Goal: Submit feedback/report problem: Submit feedback/report problem

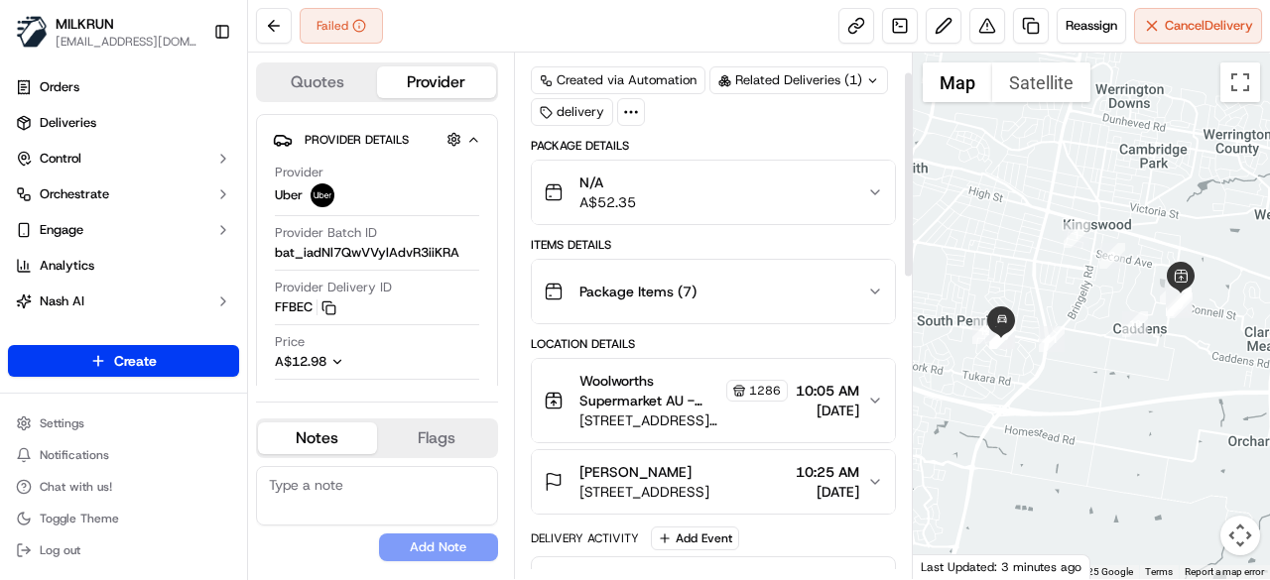
scroll to position [14, 0]
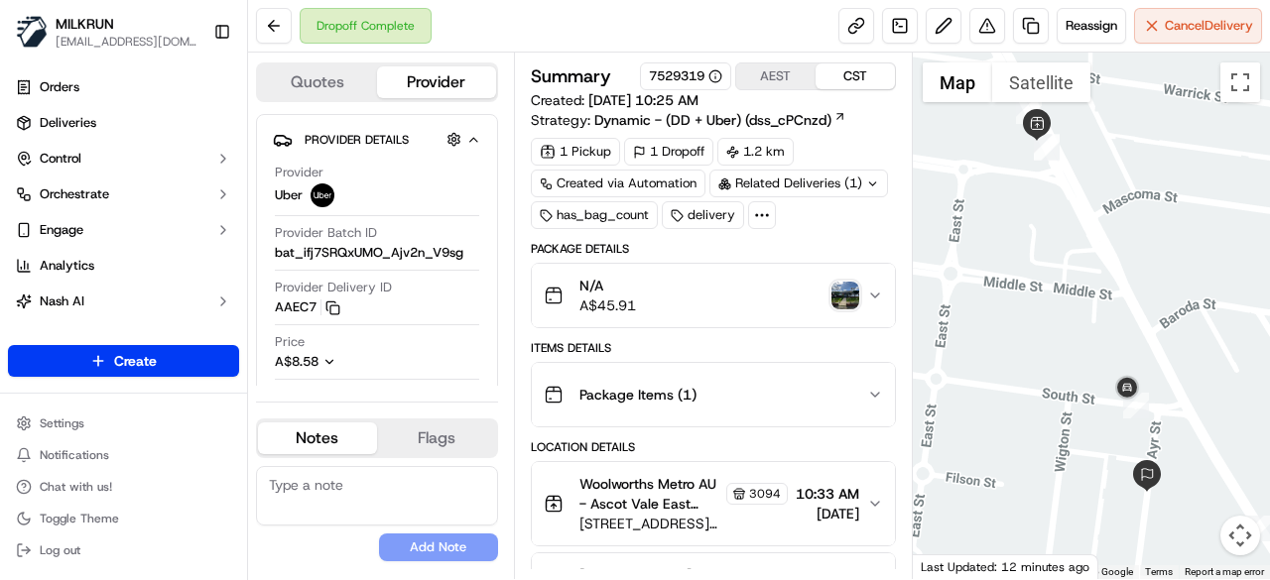
click at [843, 289] on img "button" at bounding box center [845, 296] width 28 height 28
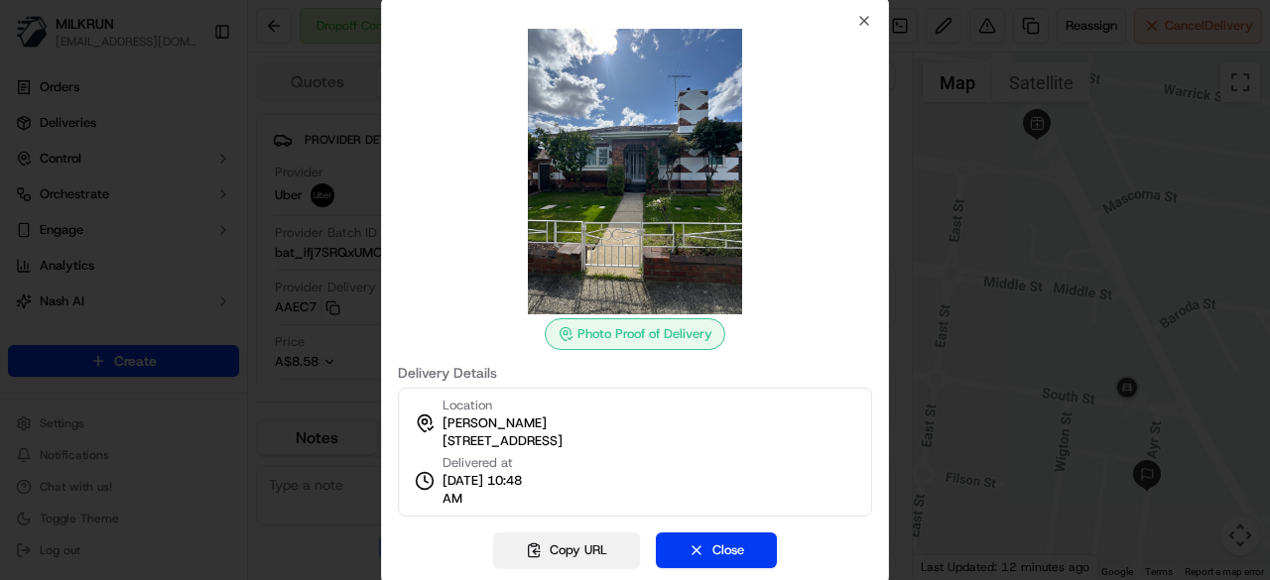
click at [578, 552] on button "Copy URL" at bounding box center [566, 551] width 147 height 36
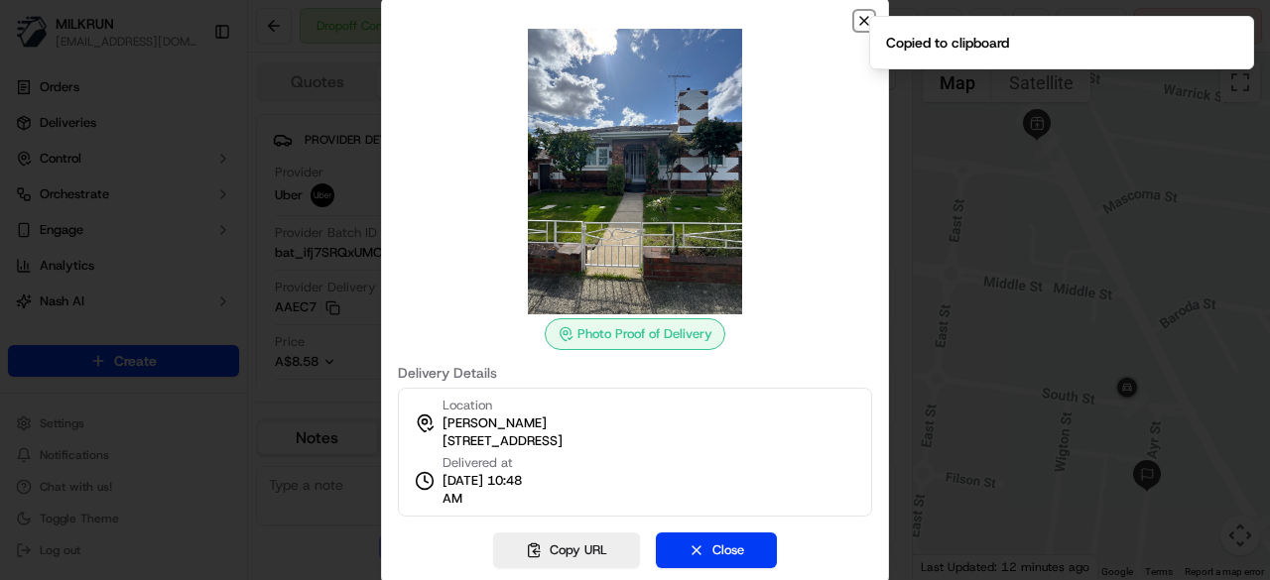
click at [862, 15] on icon "button" at bounding box center [864, 21] width 16 height 16
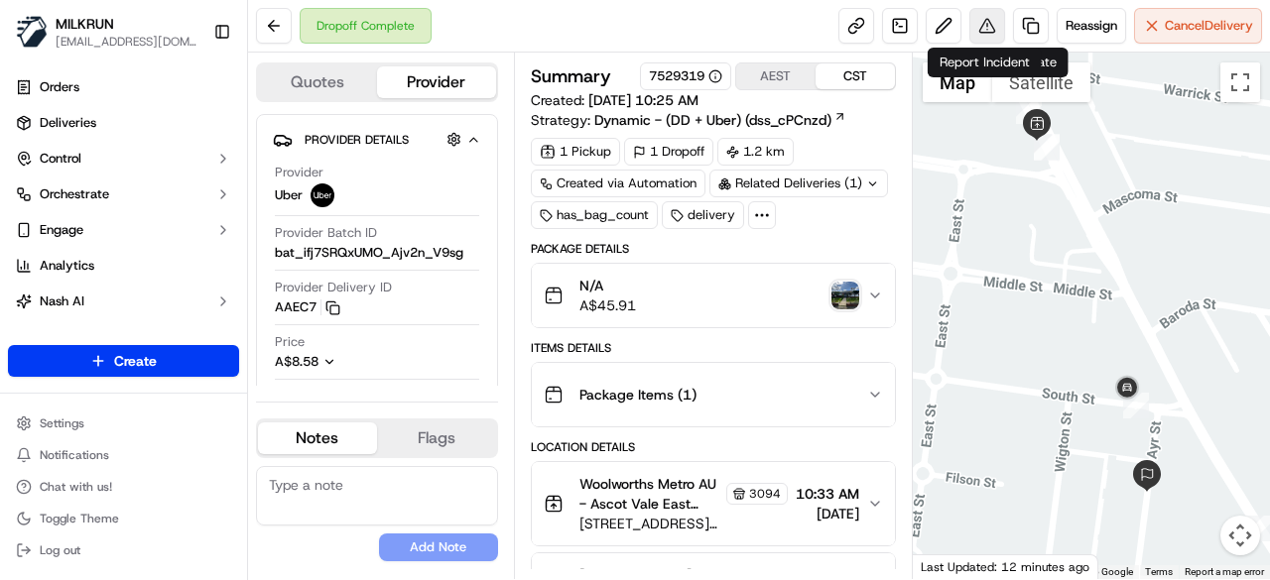
click at [992, 19] on button at bounding box center [987, 26] width 36 height 36
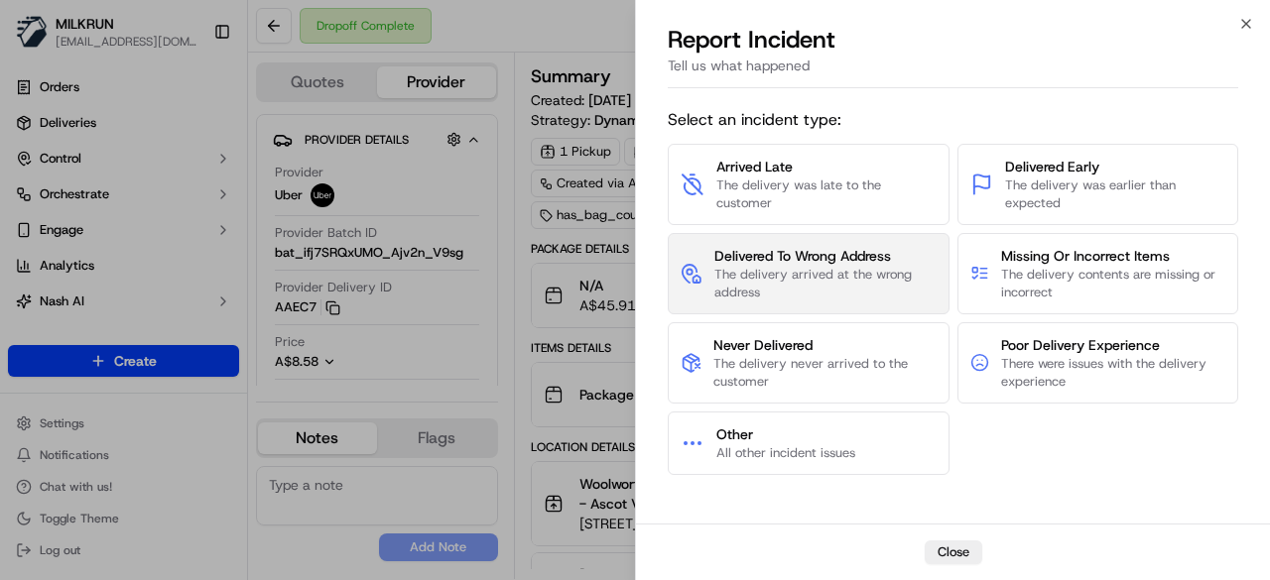
click at [886, 274] on span "The delivery arrived at the wrong address" at bounding box center [825, 284] width 222 height 36
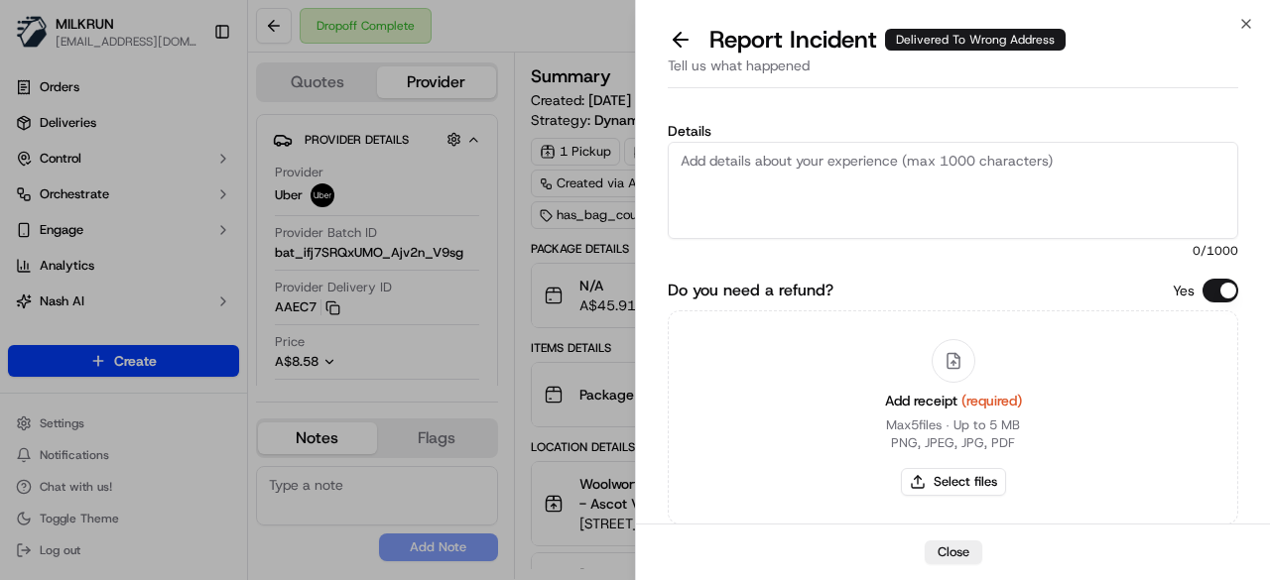
click at [848, 174] on textarea "Details" at bounding box center [953, 190] width 570 height 97
paste textarea "The customer didn't receive the order. As per the photo uploaded by the driver,…"
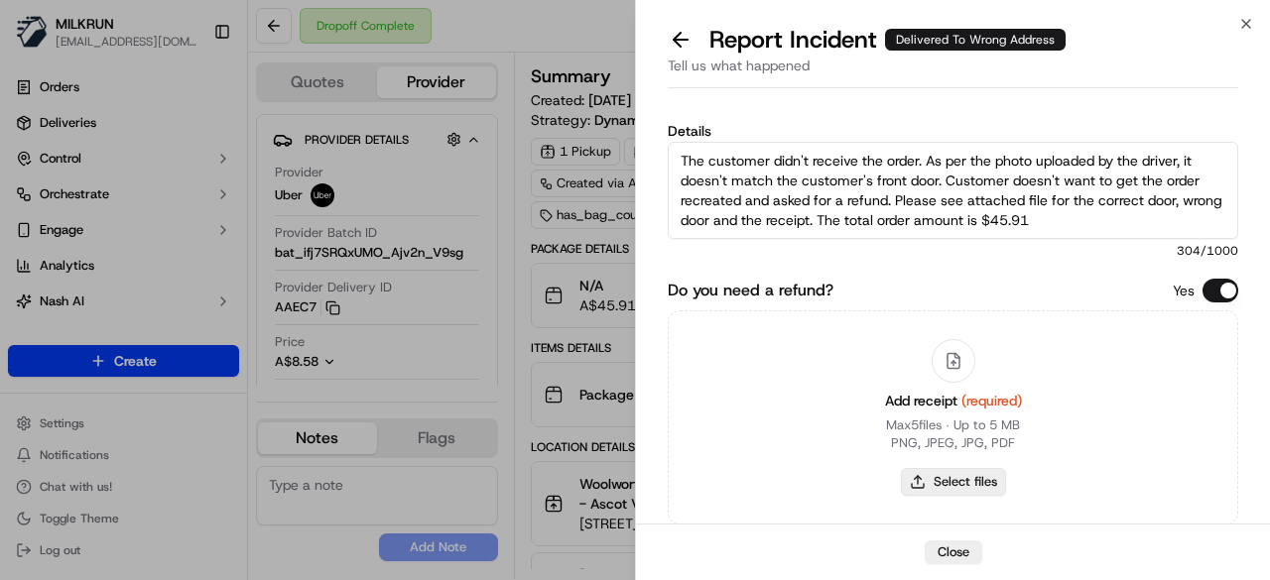
type textarea "The customer didn't receive the order. As per the photo uploaded by the driver,…"
click at [984, 470] on button "Select files" at bounding box center [953, 482] width 105 height 28
type input "C:\fakepath\correct door.jpeg"
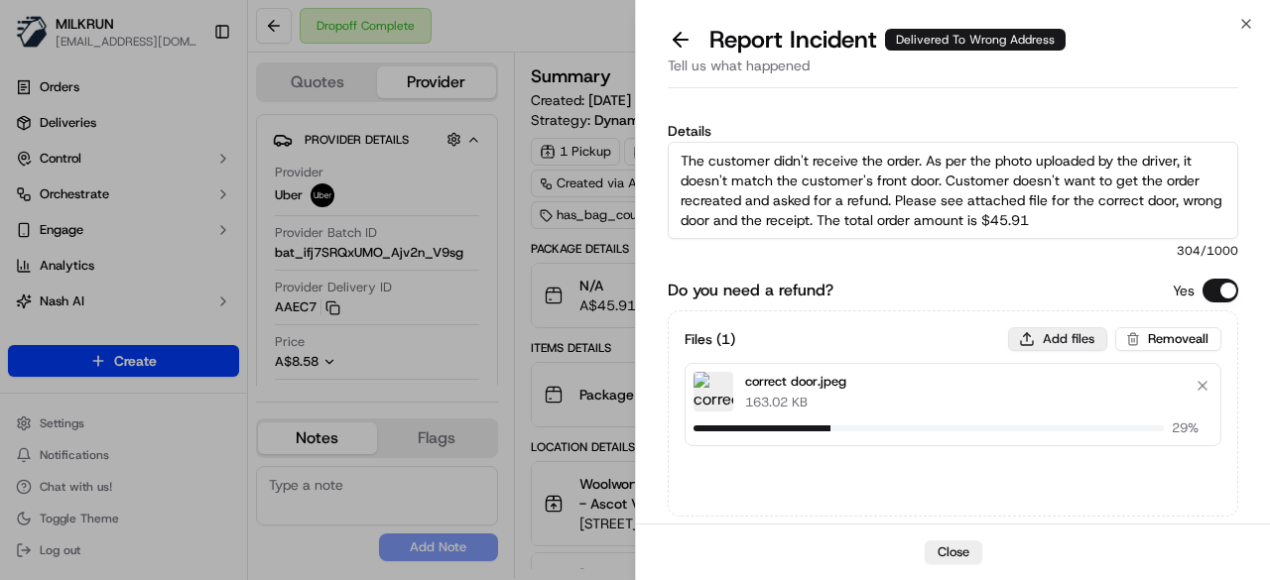
click at [1054, 333] on button "Add files" at bounding box center [1057, 339] width 99 height 24
type input "C:\fakepath\uploaded by the driver.jpeg"
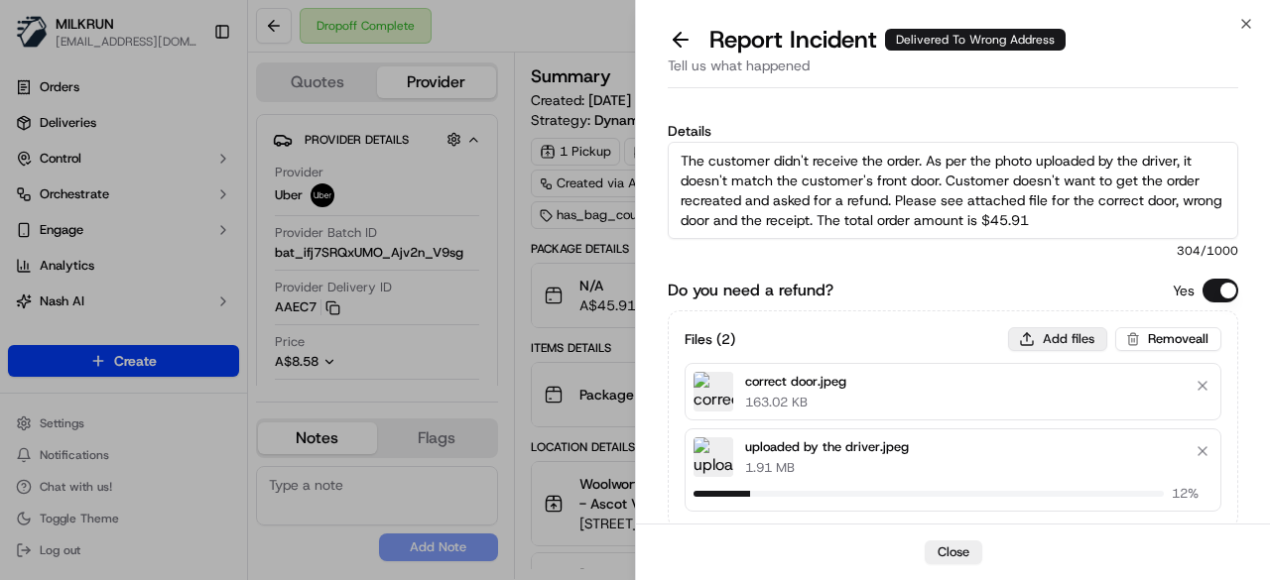
click at [1048, 340] on button "Add files" at bounding box center [1057, 339] width 99 height 24
type input "C:\fakepath\1.png"
click at [1056, 333] on button "Add files" at bounding box center [1057, 339] width 99 height 24
type input "C:\fakepath\2.png"
click at [1054, 337] on button "Add files" at bounding box center [1057, 339] width 99 height 24
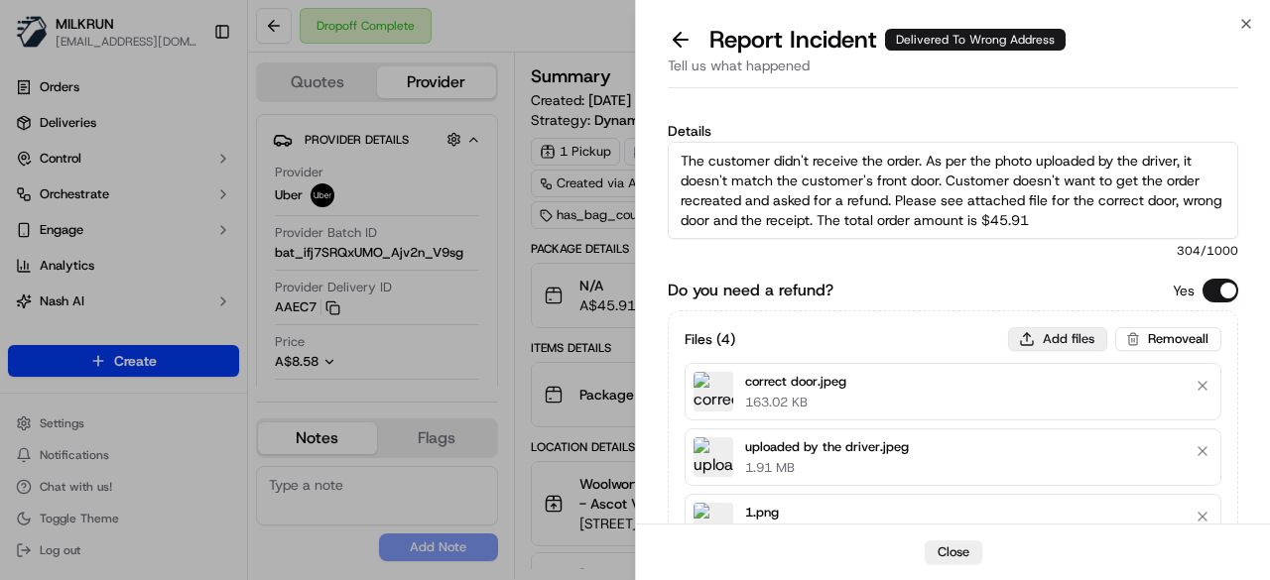
type input "C:\fakepath\3.png"
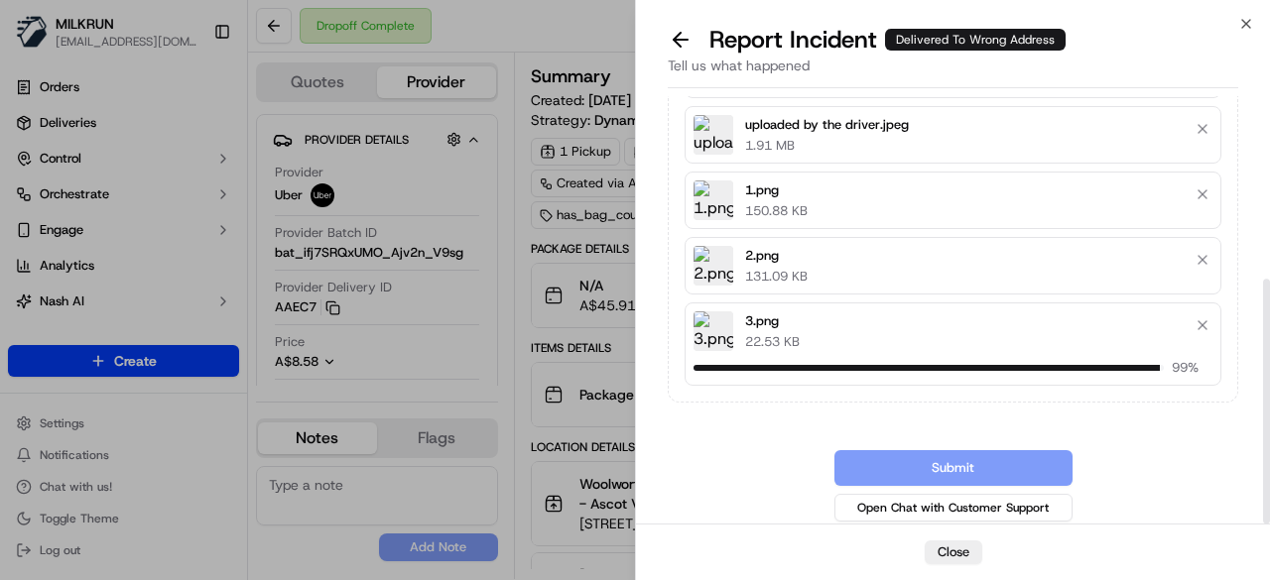
scroll to position [297, 0]
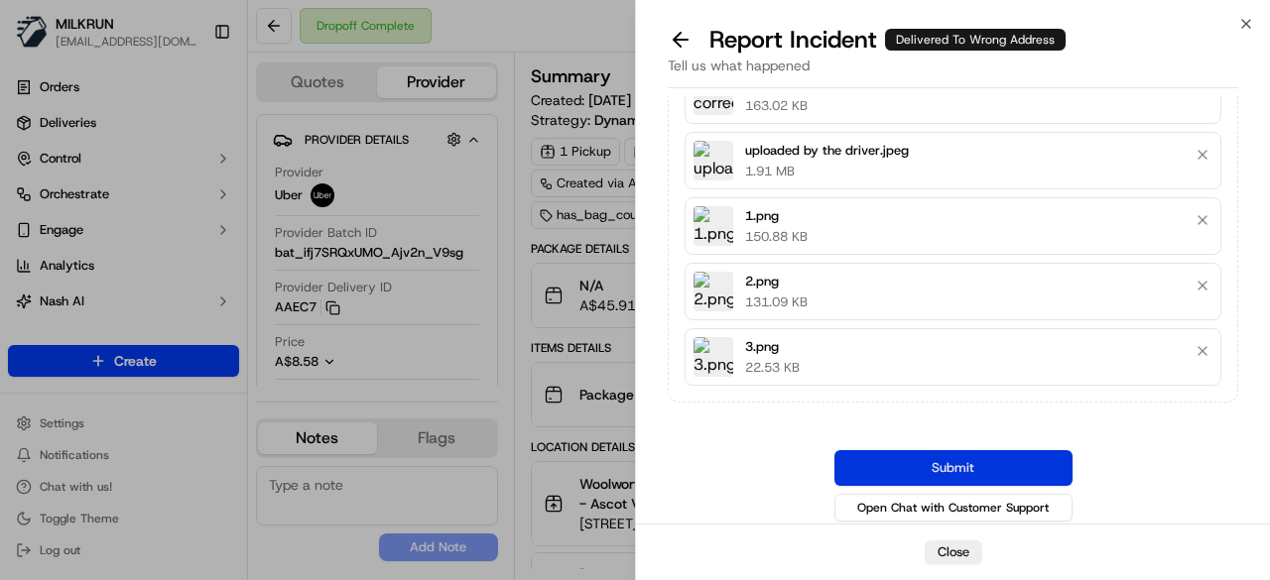
click at [934, 457] on button "Submit" at bounding box center [953, 468] width 238 height 36
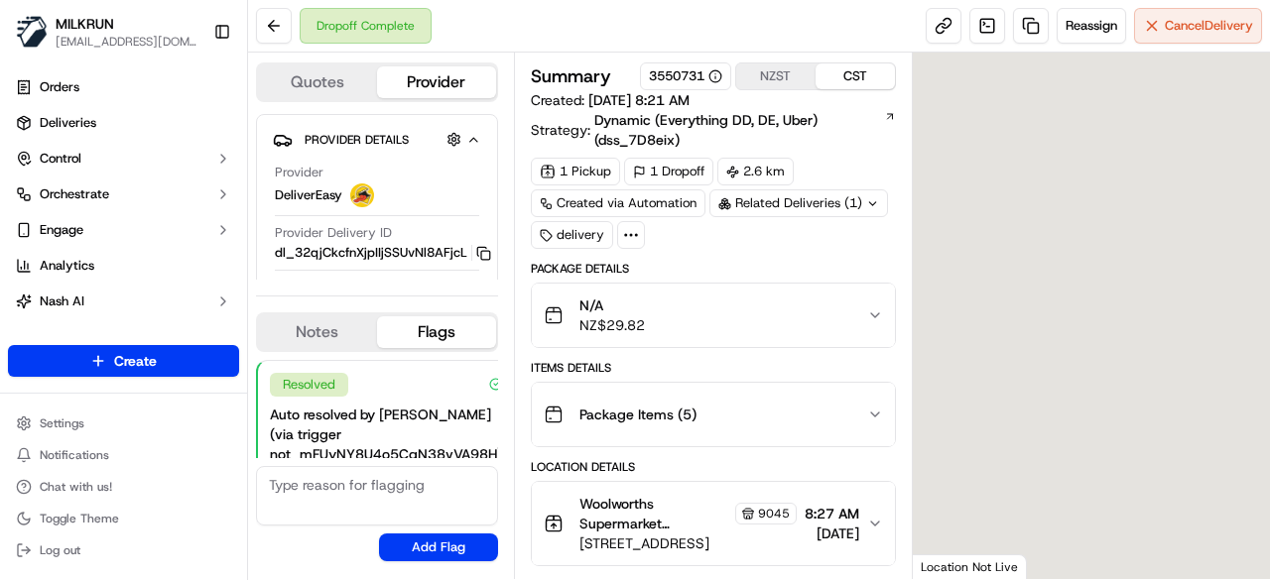
scroll to position [369, 0]
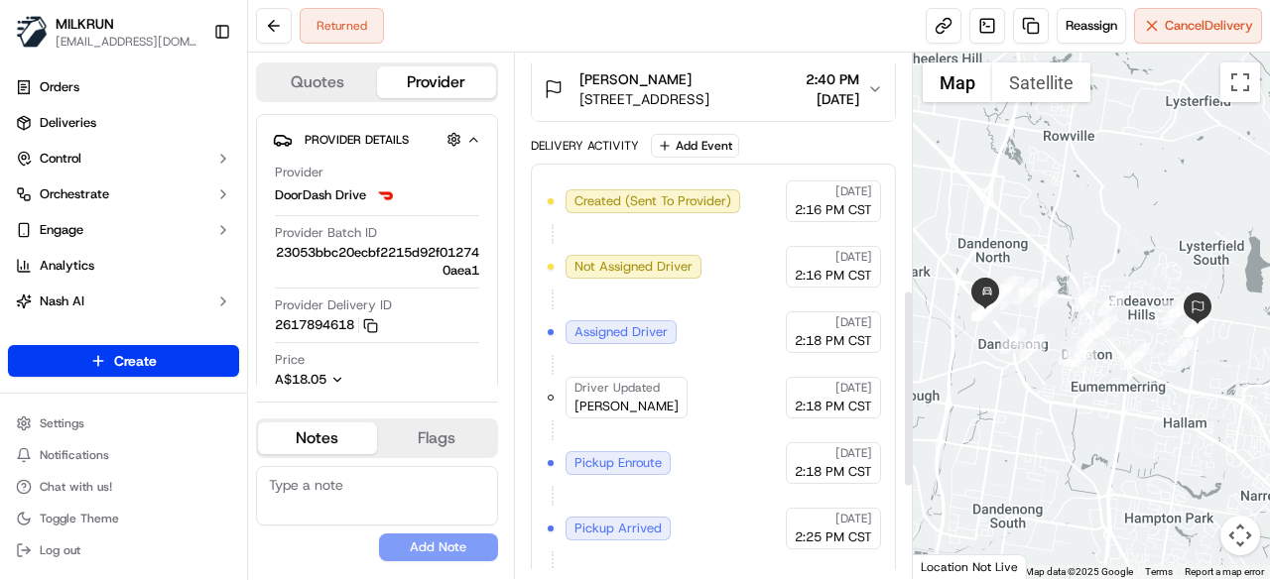
scroll to position [872, 0]
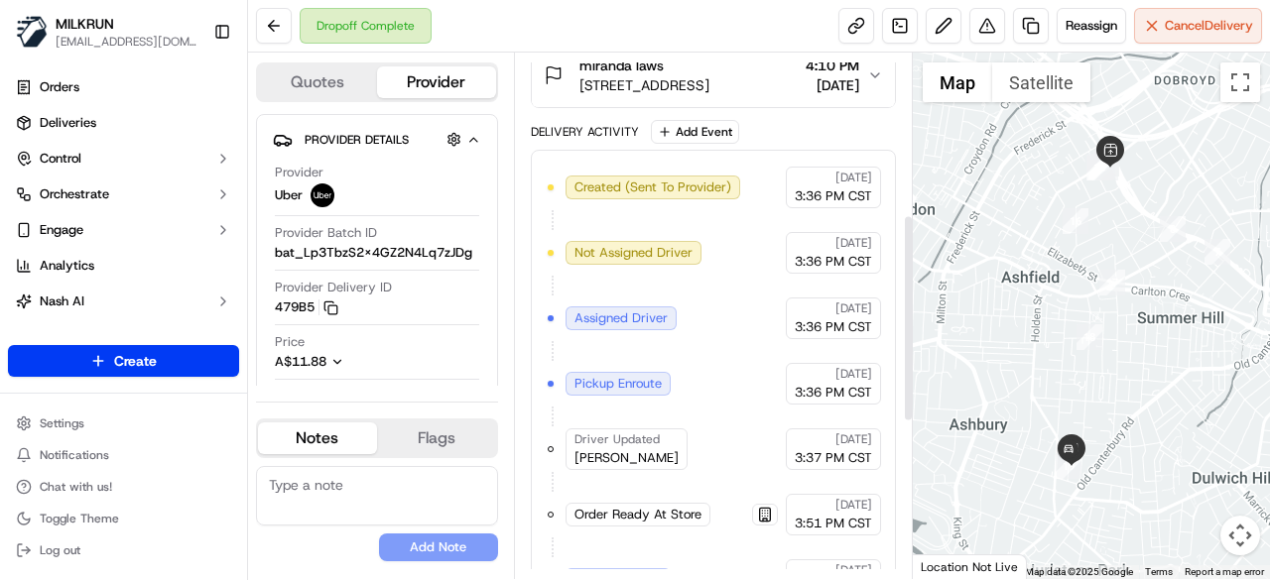
scroll to position [311, 0]
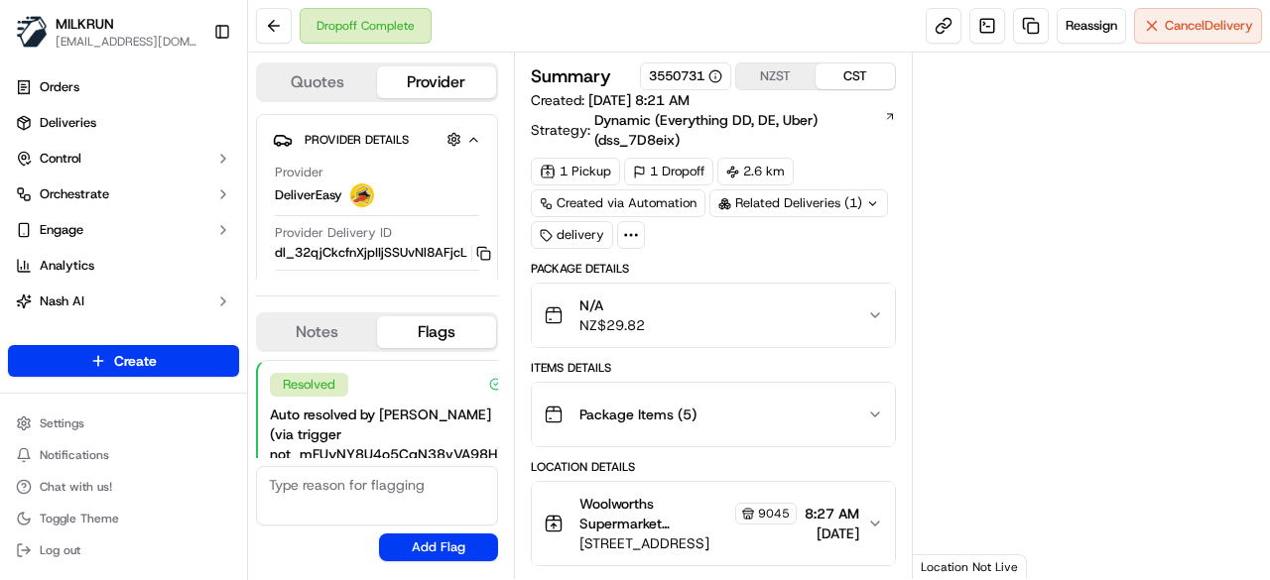
scroll to position [369, 0]
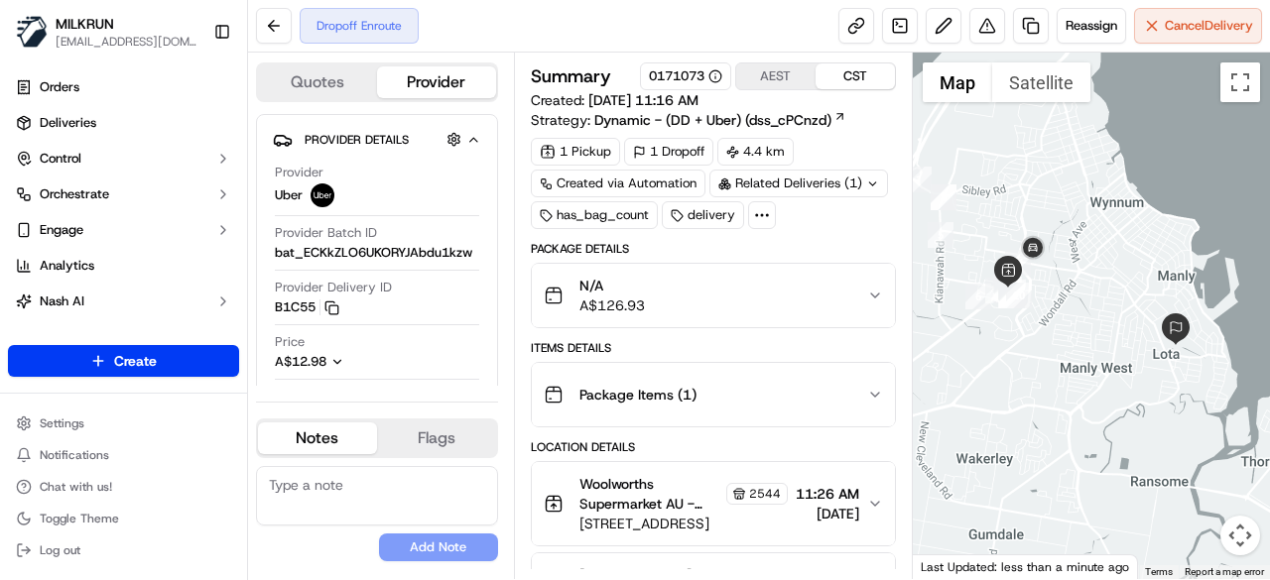
click at [877, 175] on div "Related Deliveries (1)" at bounding box center [798, 184] width 179 height 28
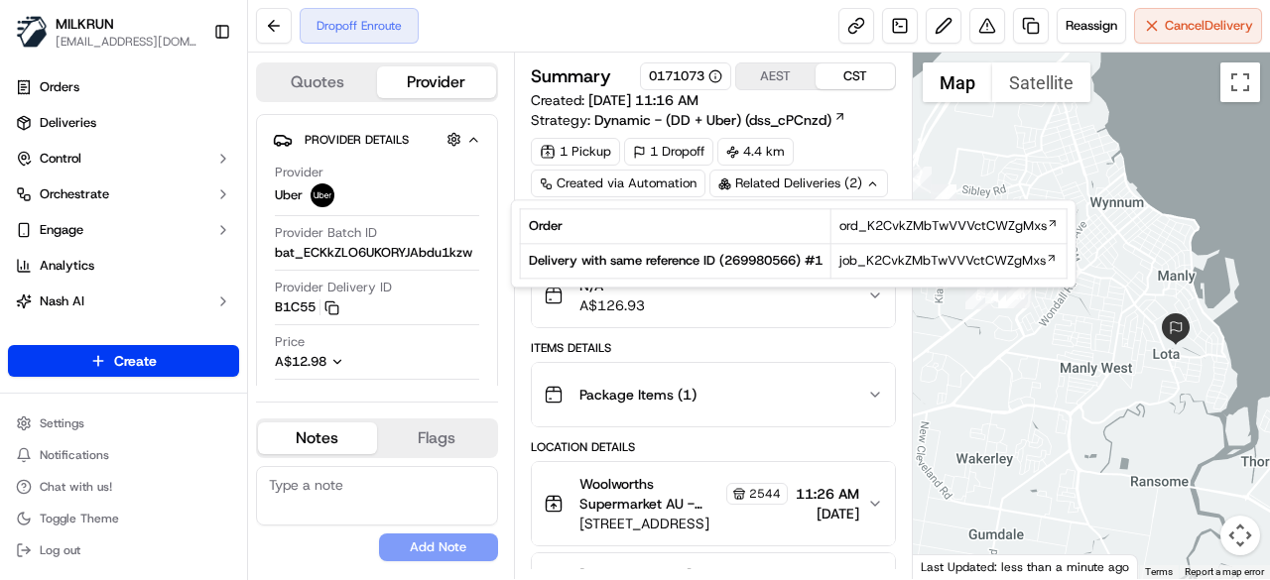
click at [862, 189] on div "Related Deliveries (2)" at bounding box center [798, 184] width 179 height 28
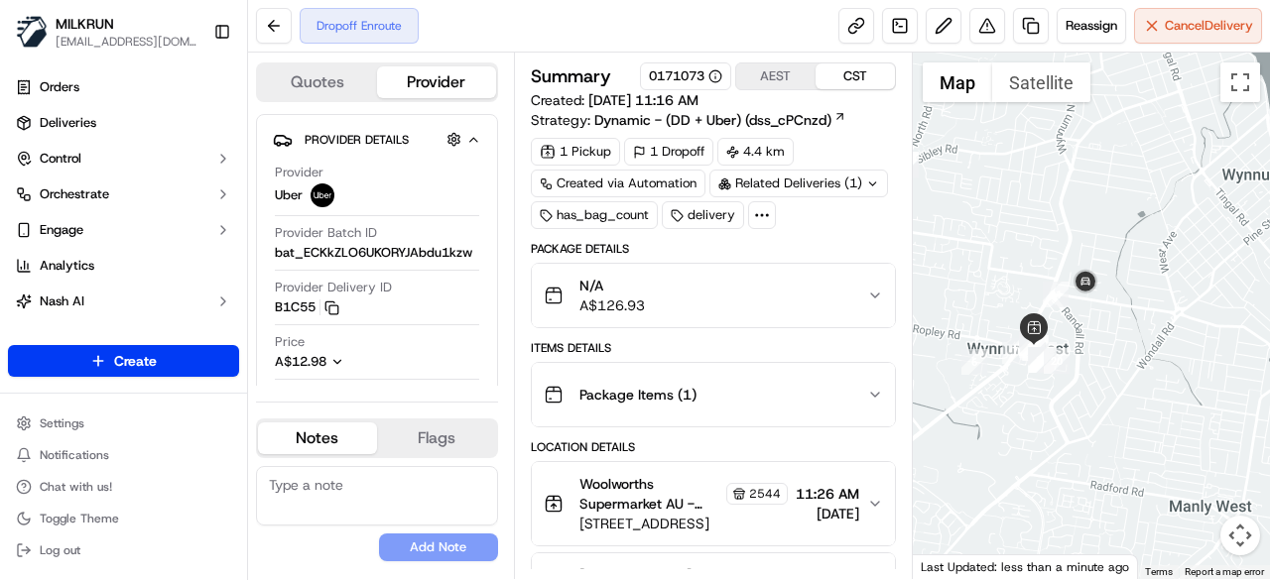
drag, startPoint x: 1051, startPoint y: 310, endPoint x: 1090, endPoint y: 354, distance: 59.0
click at [1090, 354] on div at bounding box center [1092, 316] width 358 height 527
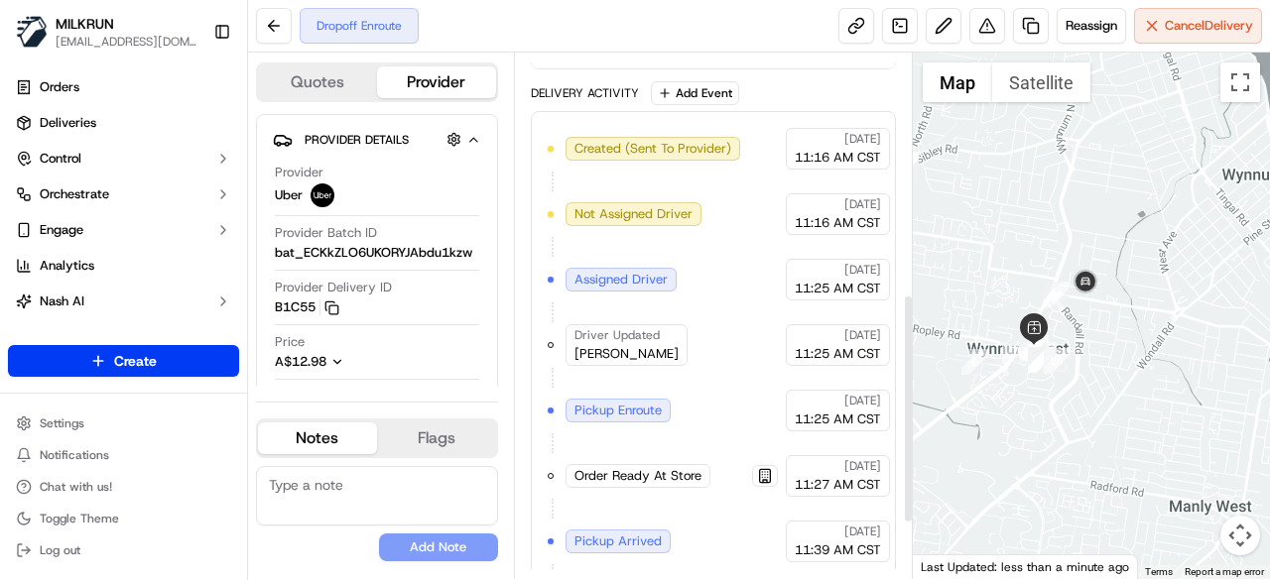
scroll to position [678, 0]
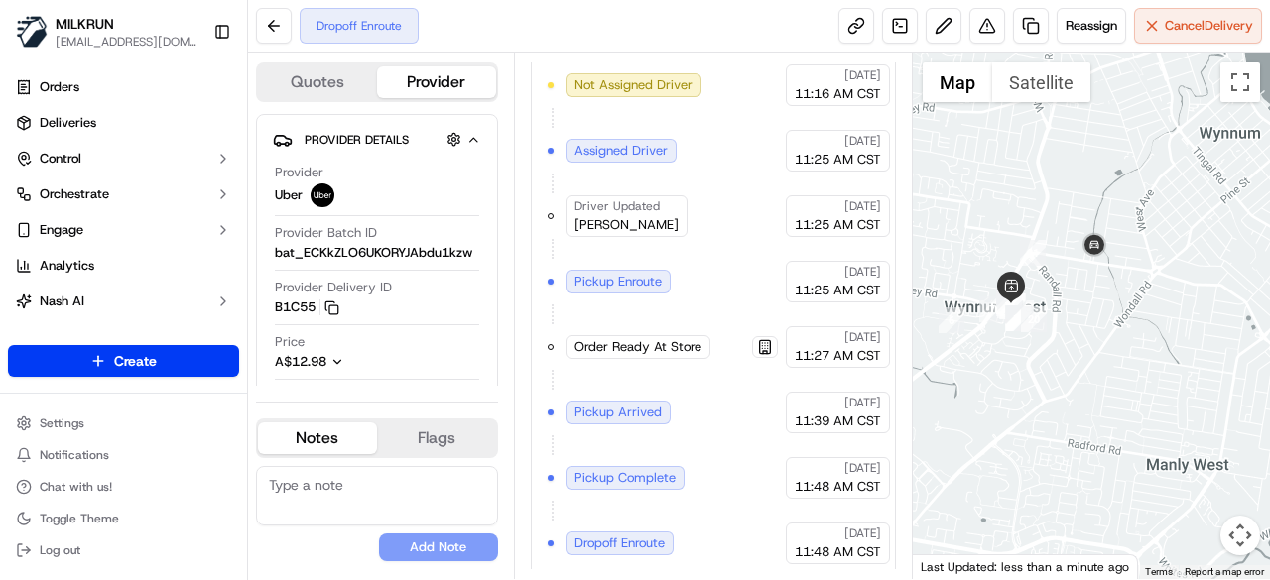
drag, startPoint x: 1144, startPoint y: 410, endPoint x: 1117, endPoint y: 364, distance: 52.9
click at [1117, 364] on div at bounding box center [1092, 316] width 358 height 527
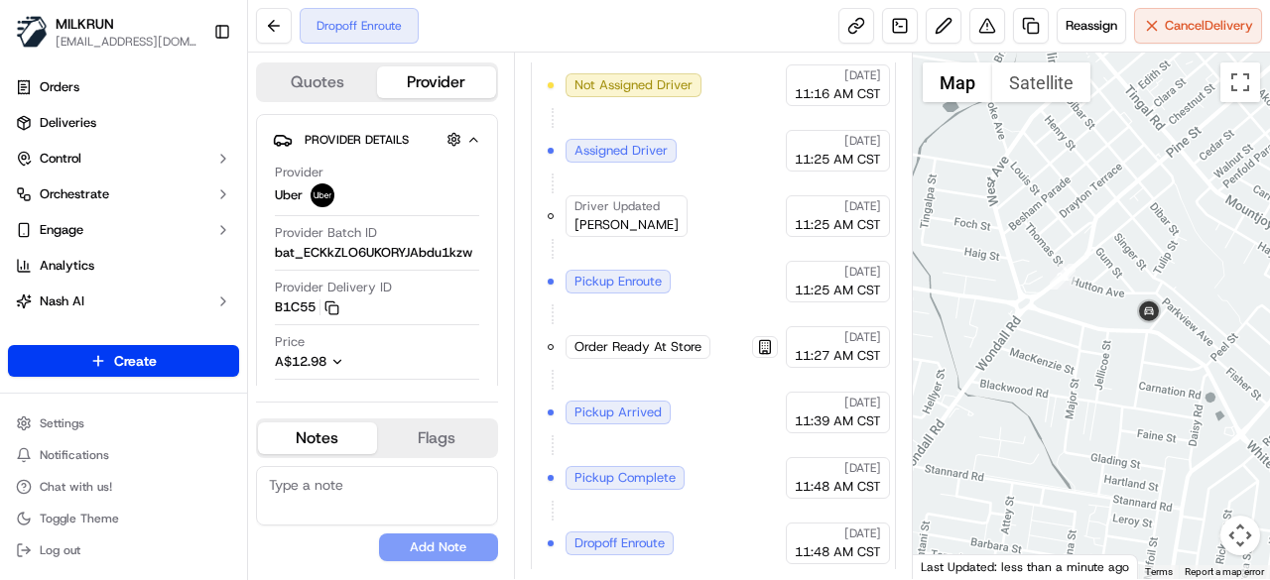
drag, startPoint x: 1149, startPoint y: 349, endPoint x: 1159, endPoint y: 406, distance: 57.4
click at [1161, 414] on div at bounding box center [1092, 316] width 358 height 527
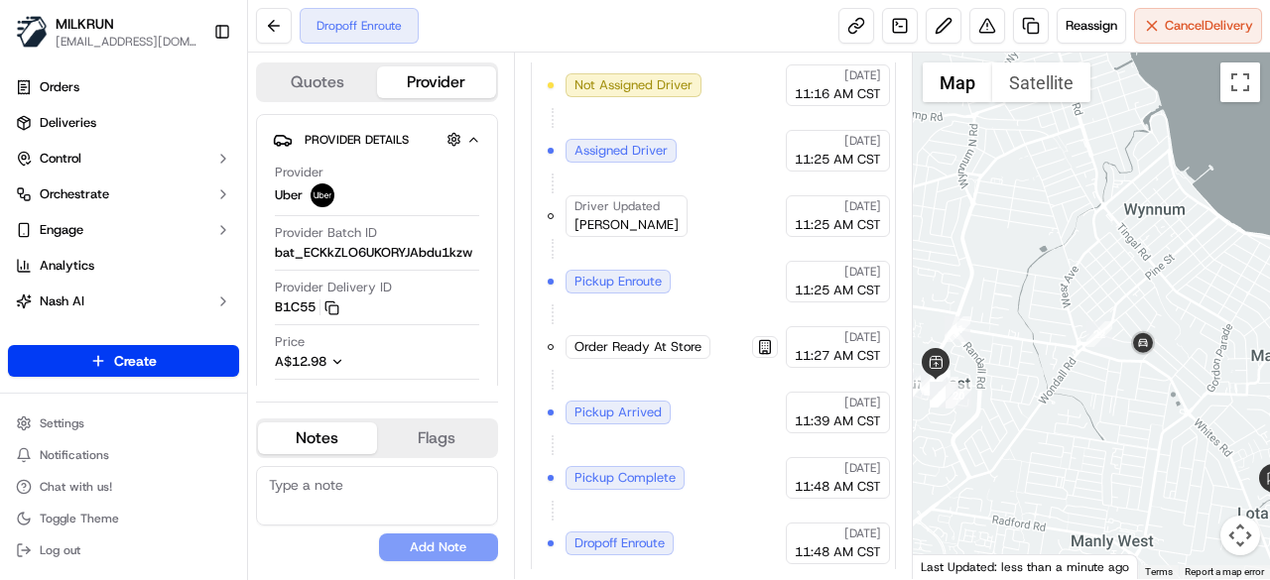
drag, startPoint x: 1142, startPoint y: 370, endPoint x: 1145, endPoint y: 391, distance: 21.0
click at [1145, 391] on div at bounding box center [1092, 316] width 358 height 527
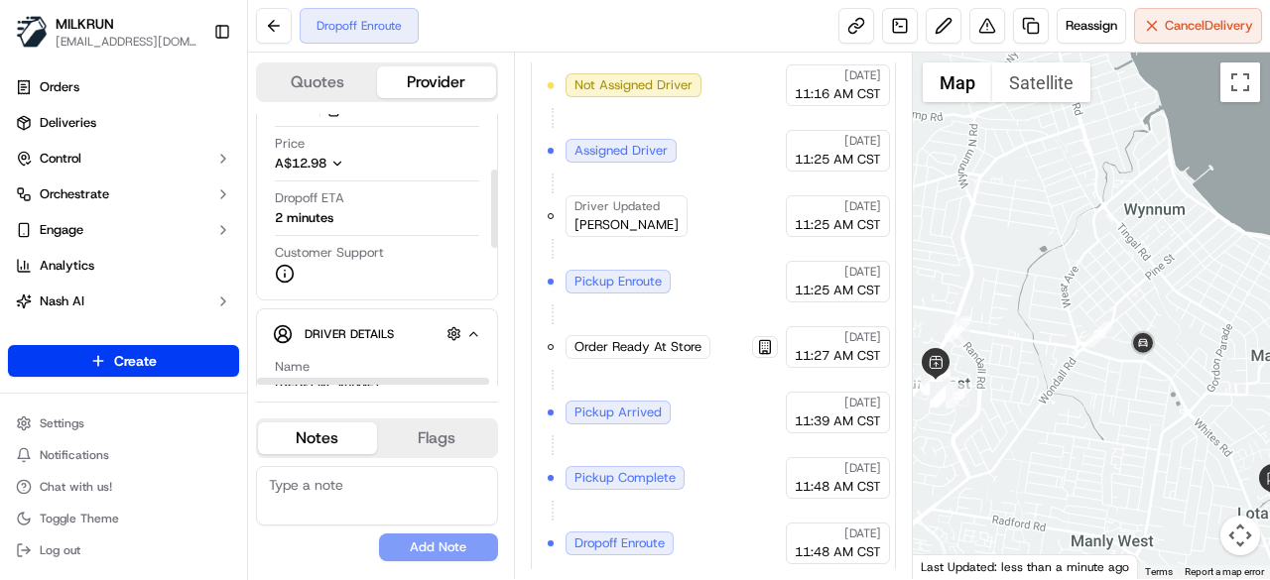
scroll to position [99, 0]
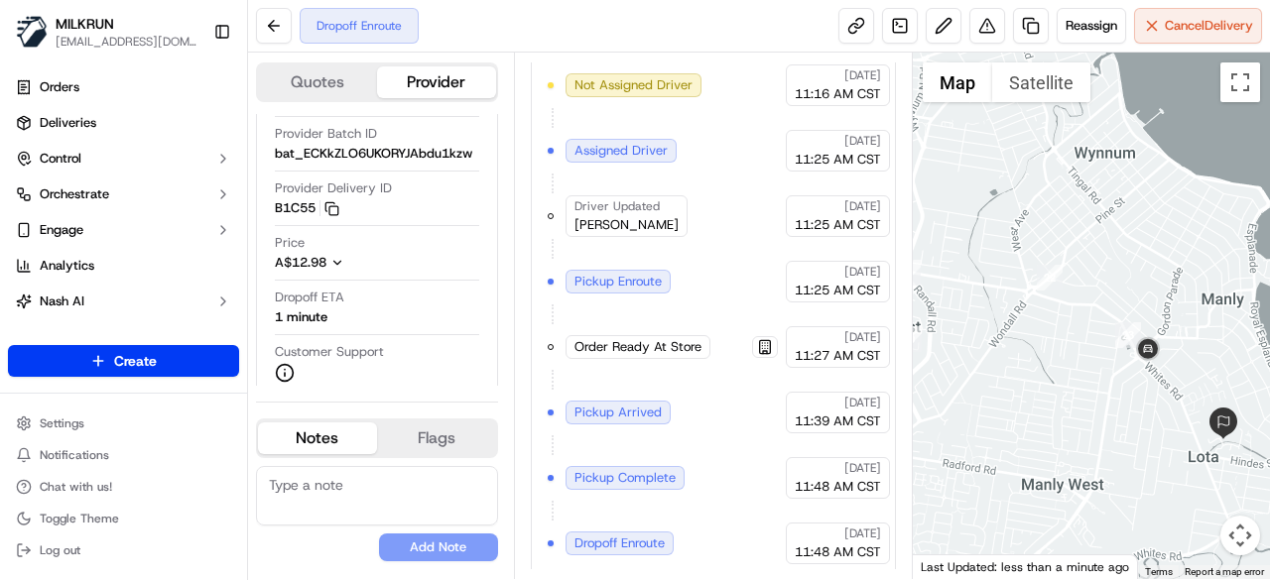
drag, startPoint x: 1103, startPoint y: 414, endPoint x: 1050, endPoint y: 355, distance: 79.3
click at [1050, 355] on div at bounding box center [1092, 316] width 358 height 527
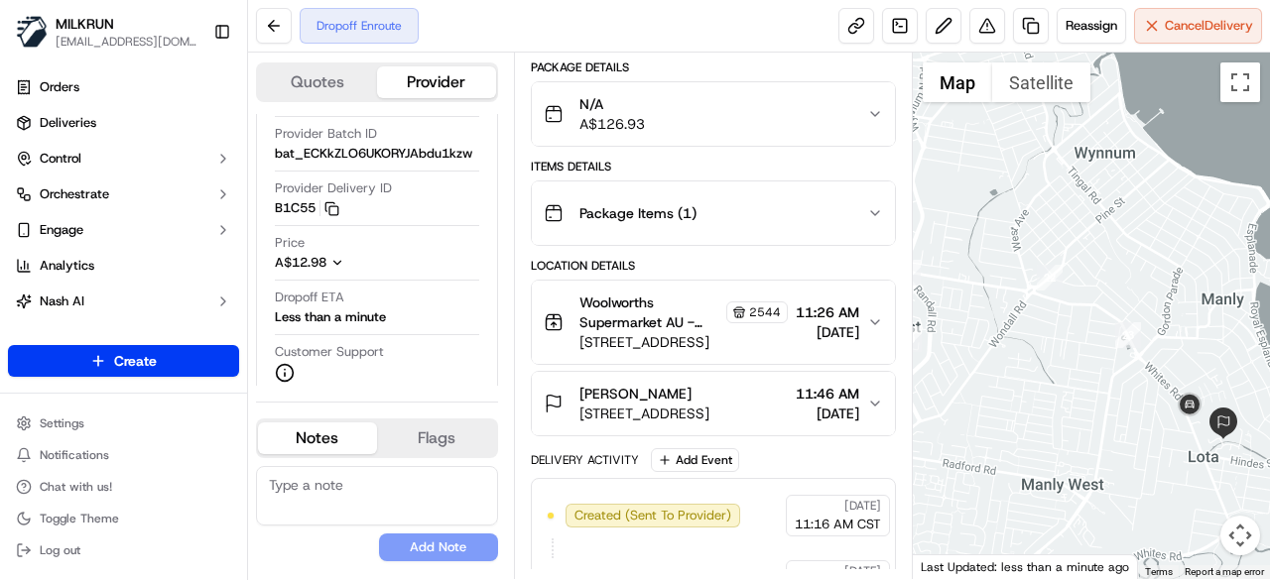
scroll to position [678, 0]
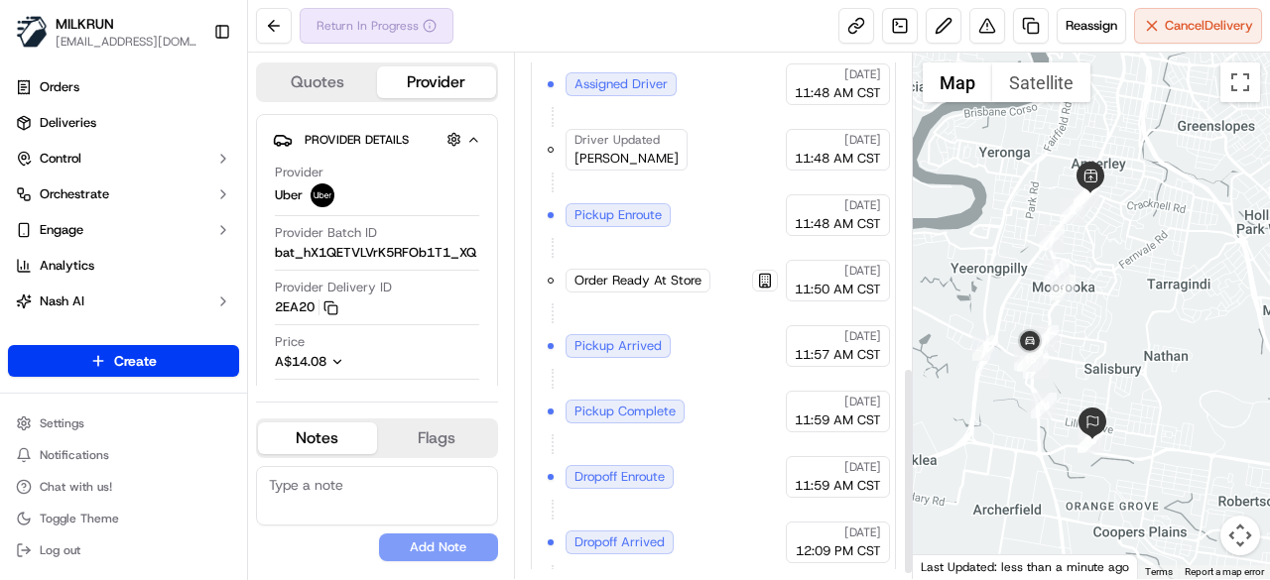
scroll to position [807, 0]
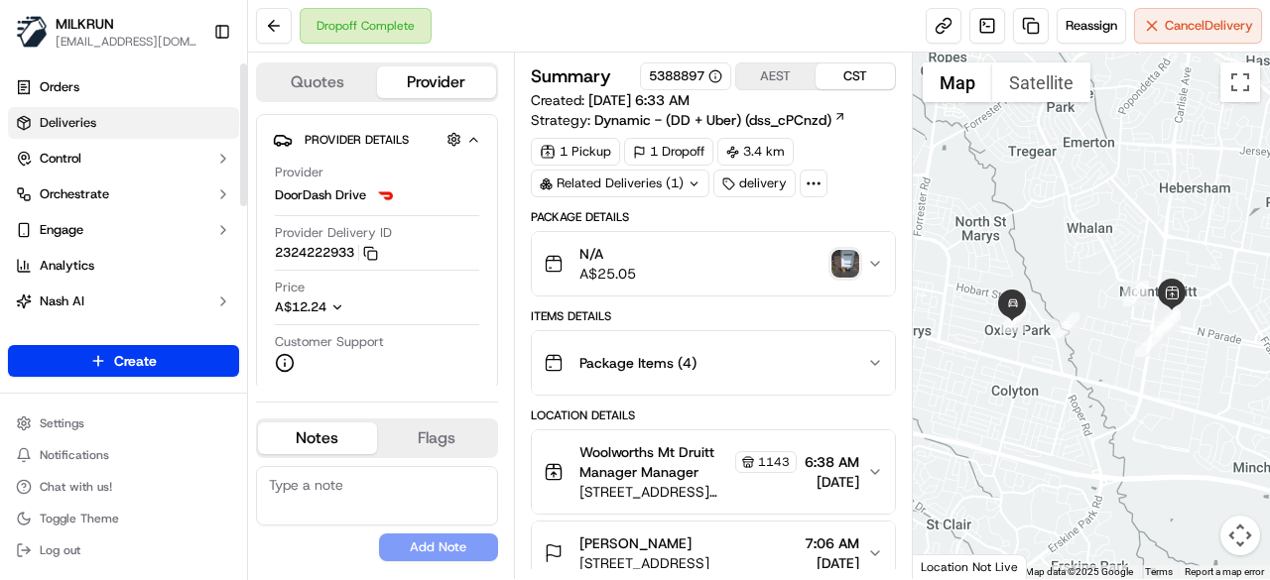
click at [161, 129] on link "Deliveries" at bounding box center [123, 123] width 231 height 32
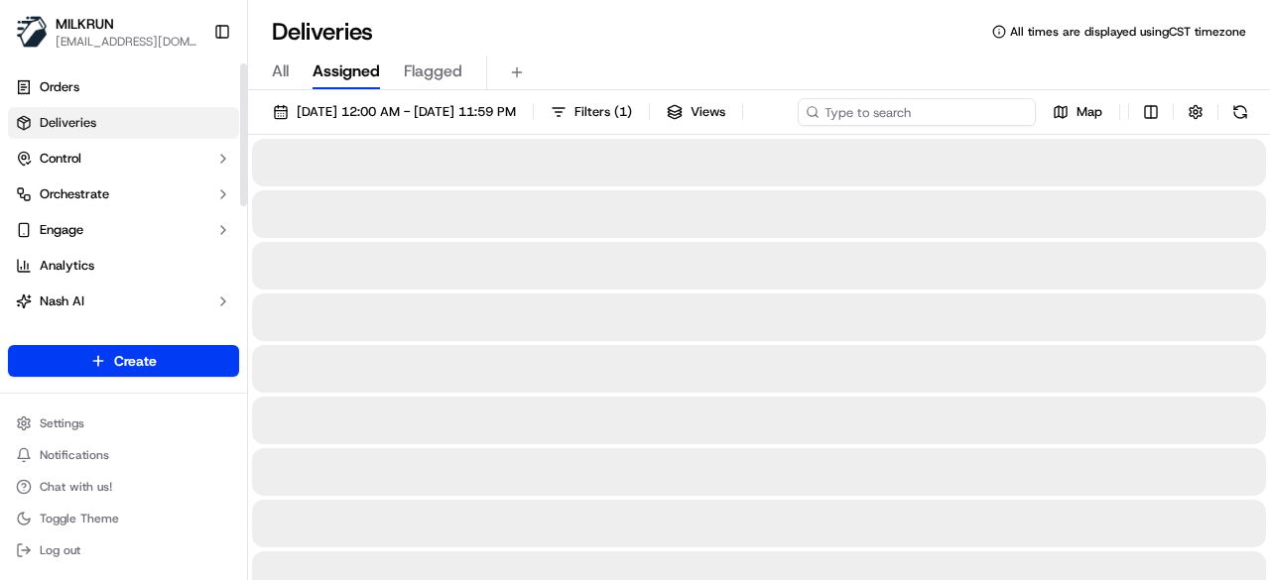
click at [894, 116] on div "18/09/2025 12:00 AM - 18/09/2025 11:59 PM Filters ( 1 ) Views Map" at bounding box center [759, 116] width 1022 height 37
paste input "f1d0e2e6-2941-4dc7-b55f-8470def130ba"
type input "f1d0e2e6-2941-4dc7-b55f-8470def130ba"
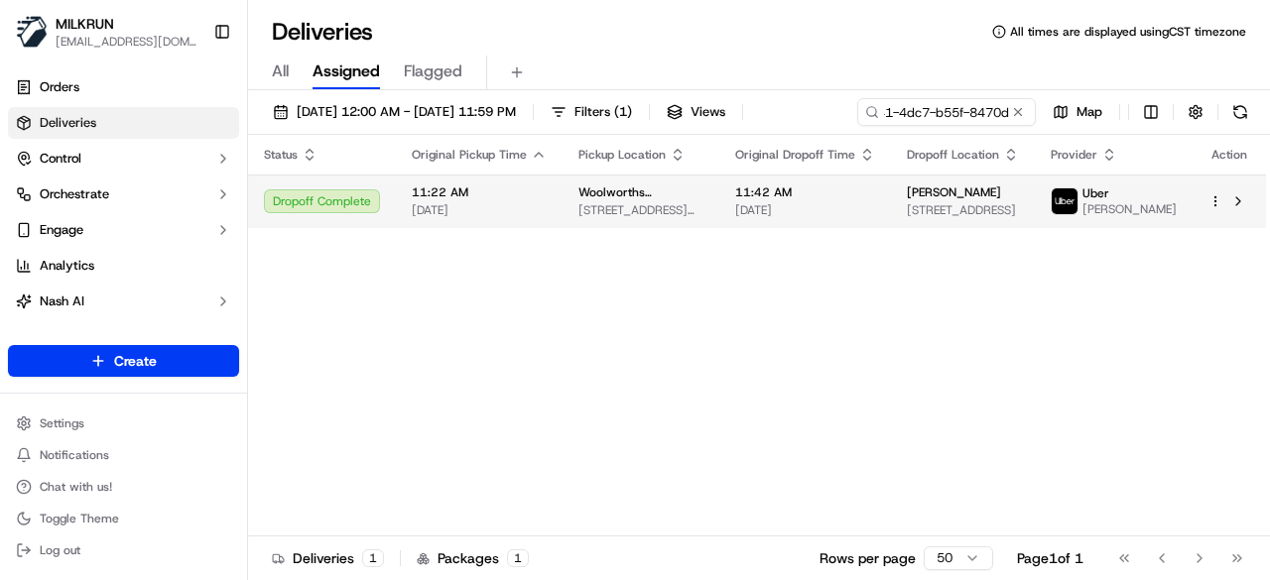
click at [859, 237] on div "Status Original Pickup Time Pickup Location Original Dropoff Time Dropoff Locat…" at bounding box center [757, 336] width 1018 height 402
click at [908, 207] on td "Emily Follers 20 Opal La, Pimpama, QLD 4209, AU" at bounding box center [963, 202] width 144 height 54
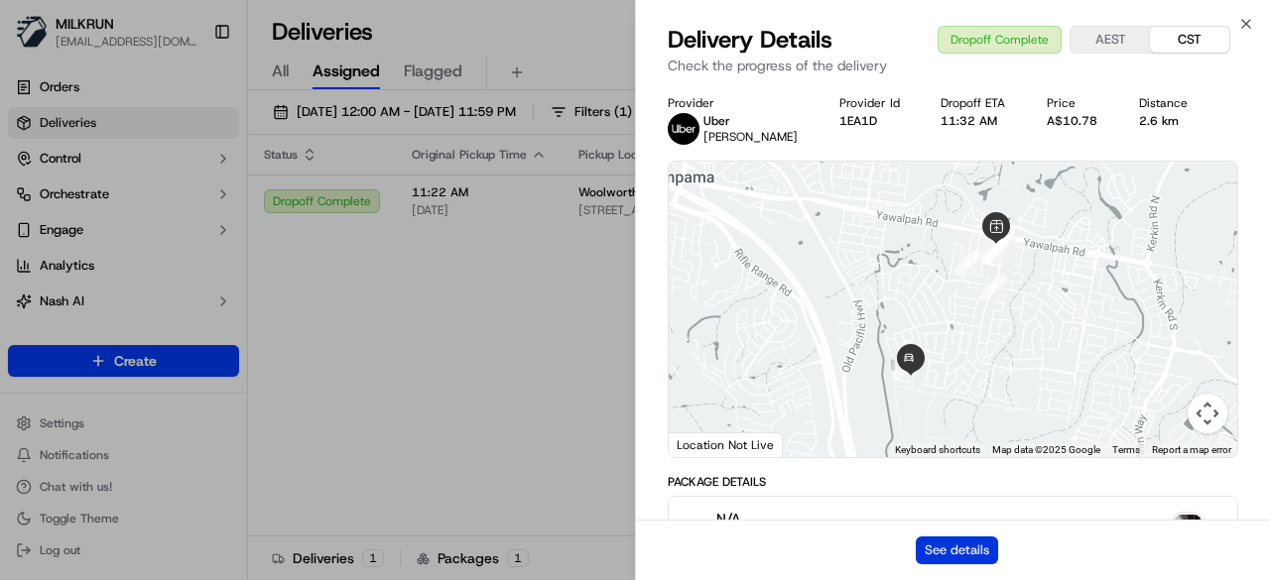
click at [974, 555] on button "See details" at bounding box center [957, 551] width 82 height 28
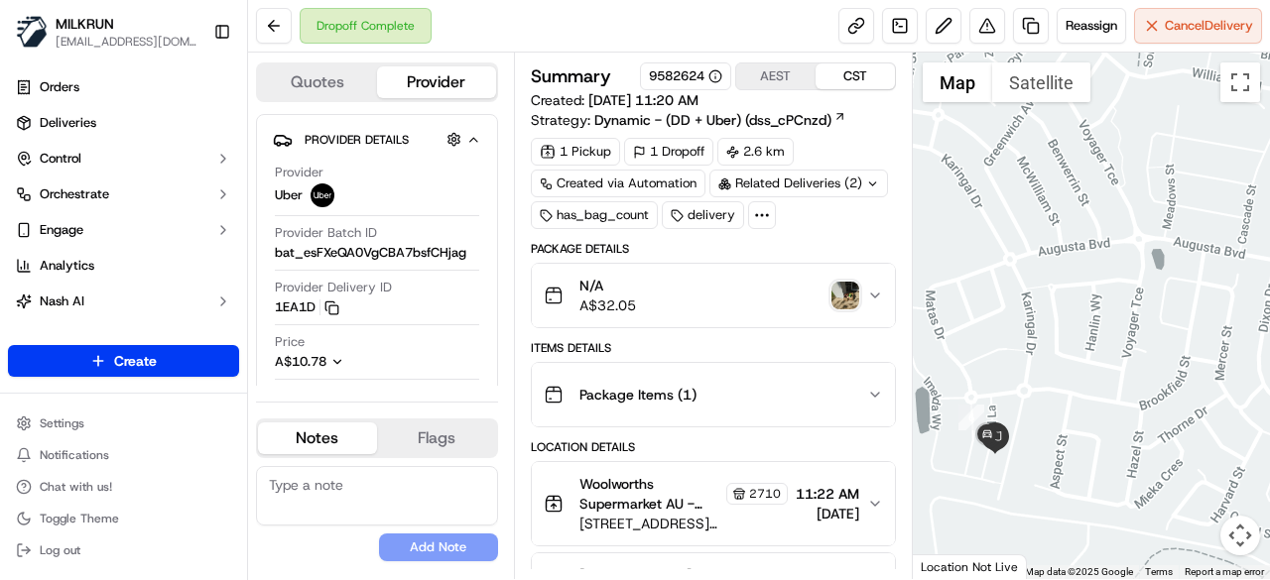
drag, startPoint x: 1020, startPoint y: 447, endPoint x: 1042, endPoint y: 449, distance: 21.9
click at [1041, 449] on div at bounding box center [1092, 316] width 358 height 527
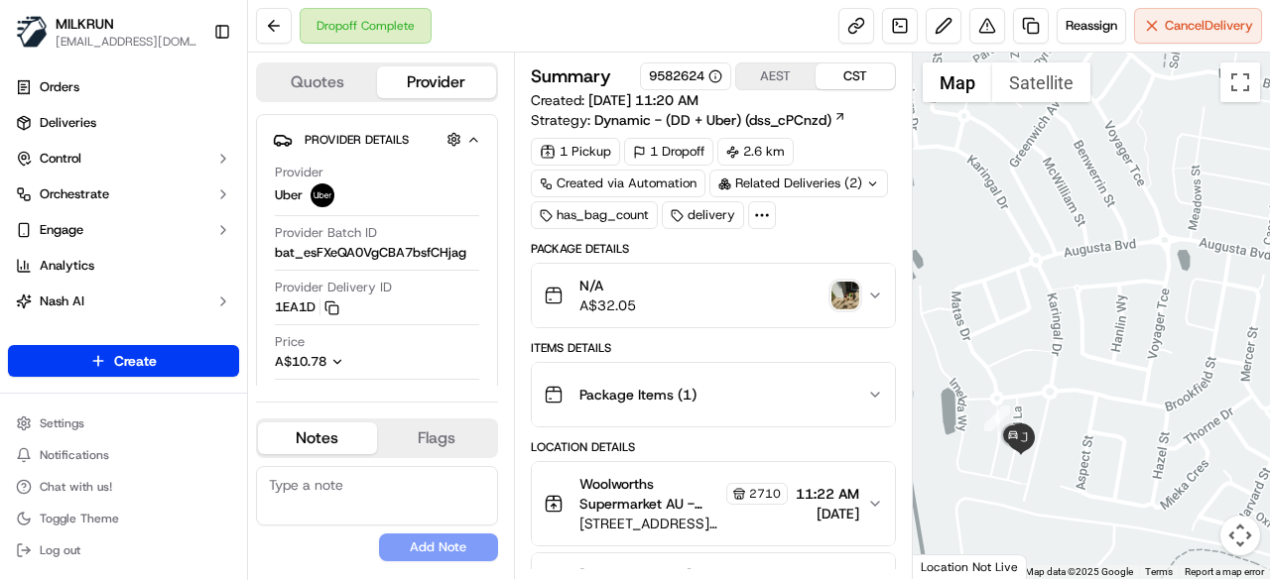
click at [1042, 449] on div at bounding box center [1092, 316] width 358 height 527
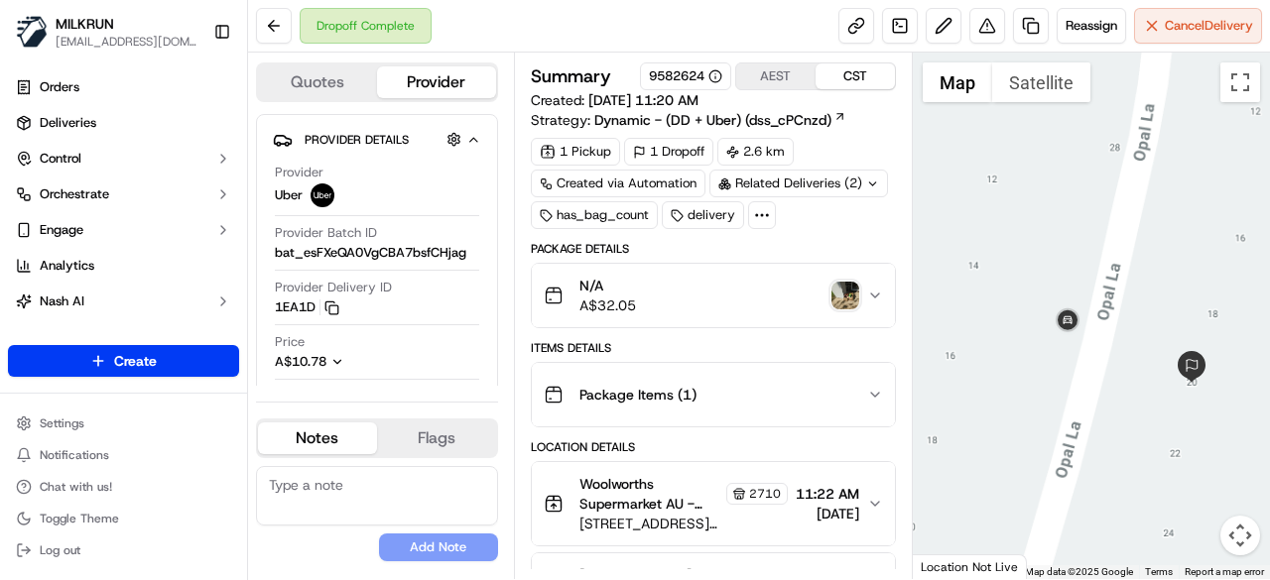
drag, startPoint x: 996, startPoint y: 463, endPoint x: 1193, endPoint y: 440, distance: 198.7
click at [1193, 440] on div at bounding box center [1092, 316] width 358 height 527
click at [976, 36] on button at bounding box center [987, 26] width 36 height 36
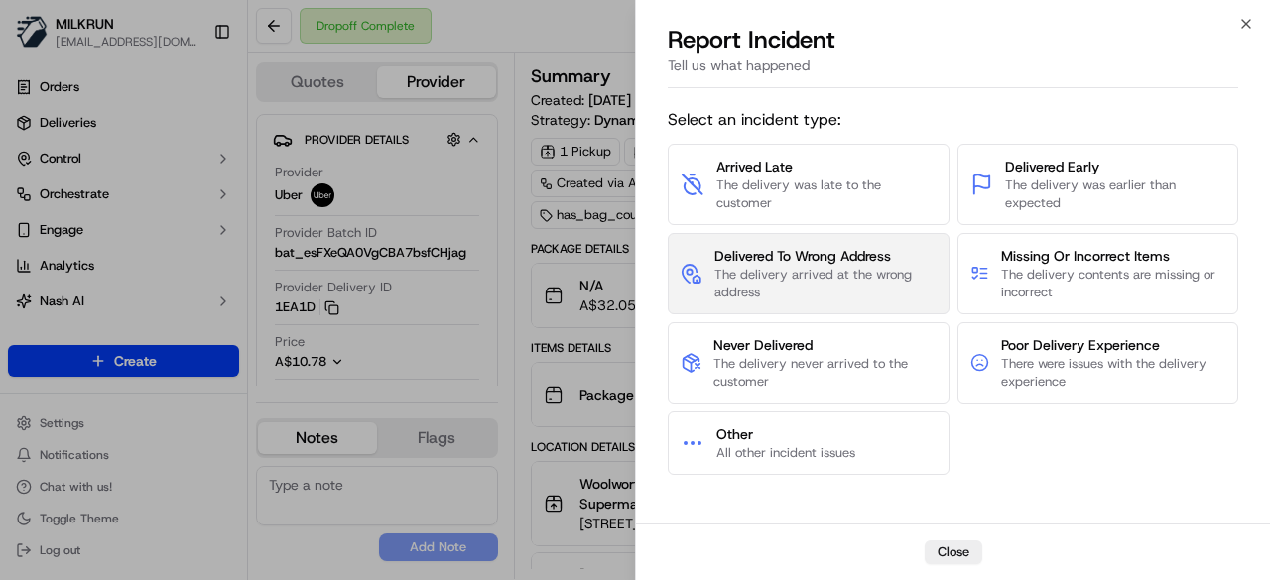
click at [799, 274] on span "The delivery arrived at the wrong address" at bounding box center [825, 284] width 222 height 36
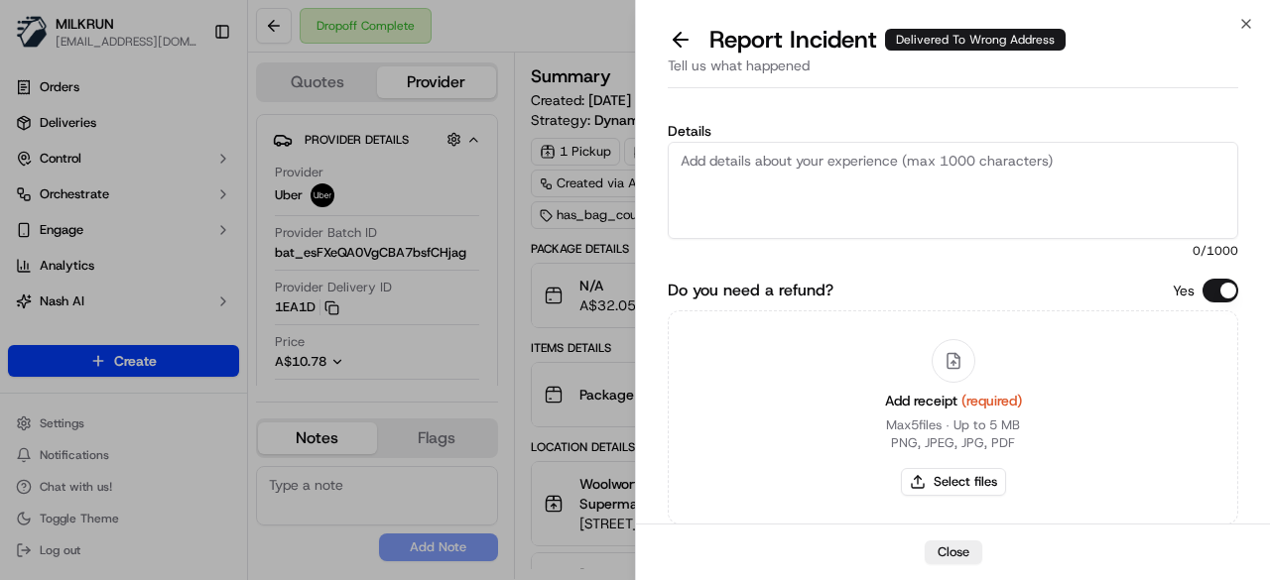
click at [849, 192] on textarea "Details" at bounding box center [953, 190] width 570 height 97
paste textarea "The customer didn't receive the order. As per the photo uploaded by the driver,…"
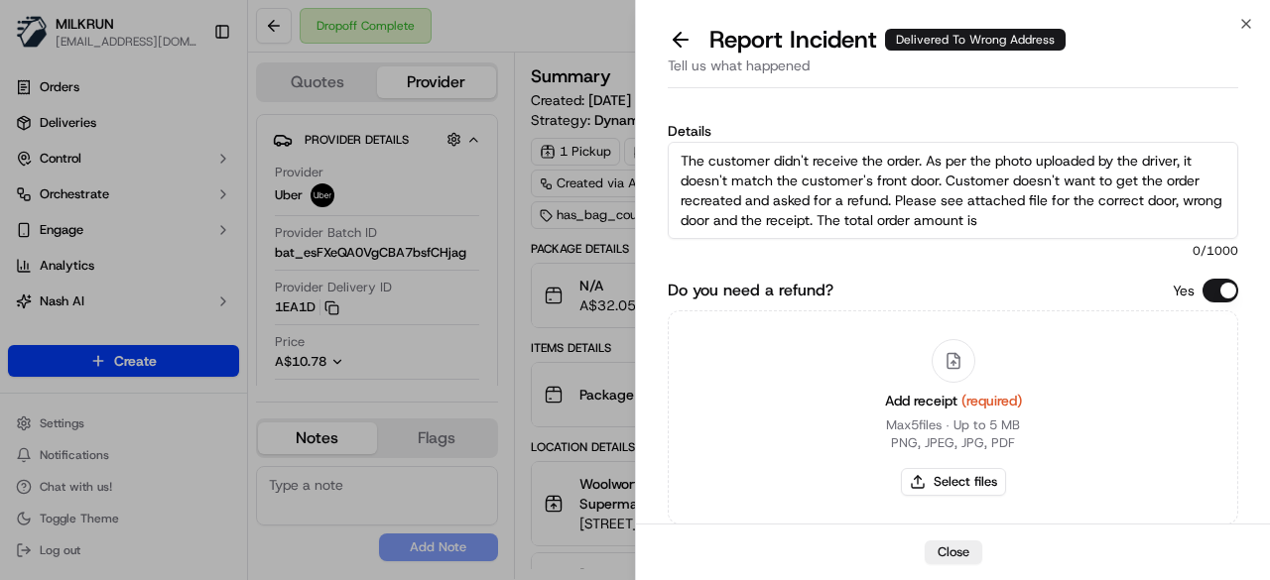
scroll to position [12, 0]
click at [1045, 209] on textarea "The customer didn't receive the order. As per the photo uploaded by the driver,…" at bounding box center [953, 190] width 570 height 97
type textarea "The customer didn't receive the order. As per the photo uploaded by the driver,…"
click at [975, 486] on button "Select files" at bounding box center [953, 482] width 105 height 28
type input "C:\fakepath\correct door.jpeg"
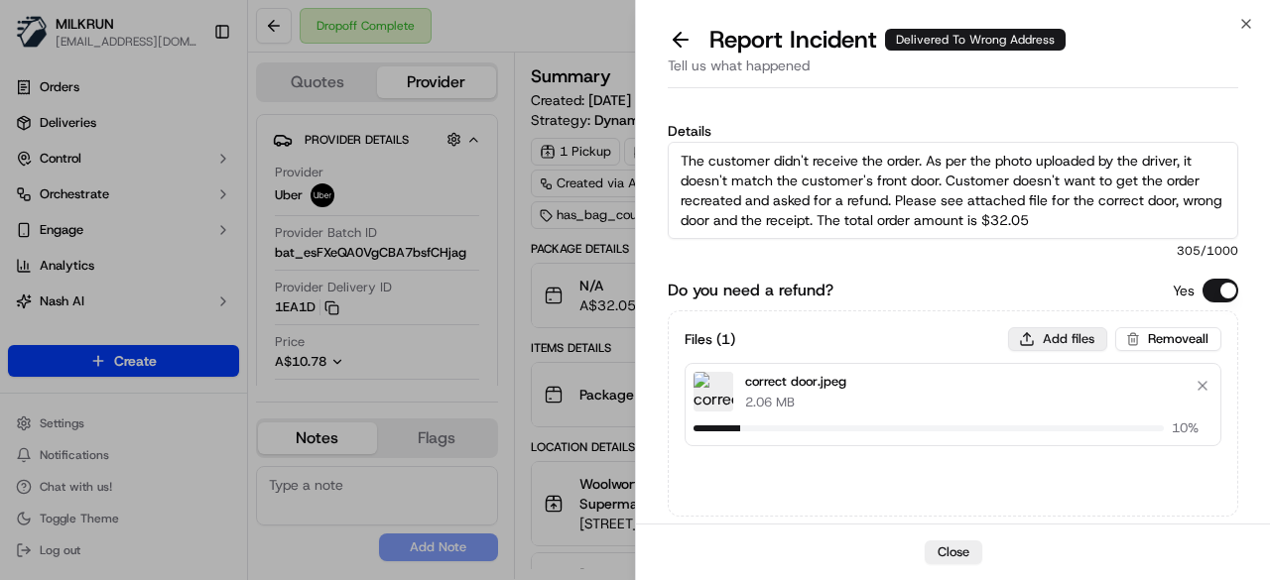
click at [1067, 334] on button "Add files" at bounding box center [1057, 339] width 99 height 24
type input "C:\fakepath\1.png"
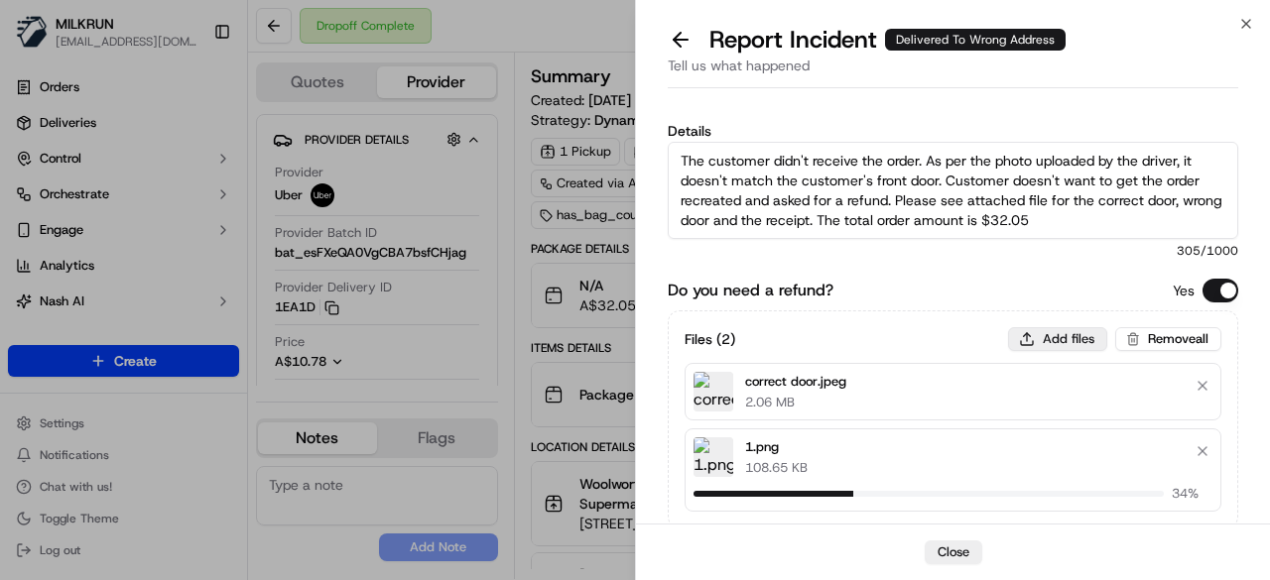
click at [1063, 336] on button "Add files" at bounding box center [1057, 339] width 99 height 24
type input "C:\fakepath\2.png"
click at [1042, 338] on button "Add files" at bounding box center [1057, 339] width 99 height 24
type input "C:\fakepath\uploaded by driver.jpeg"
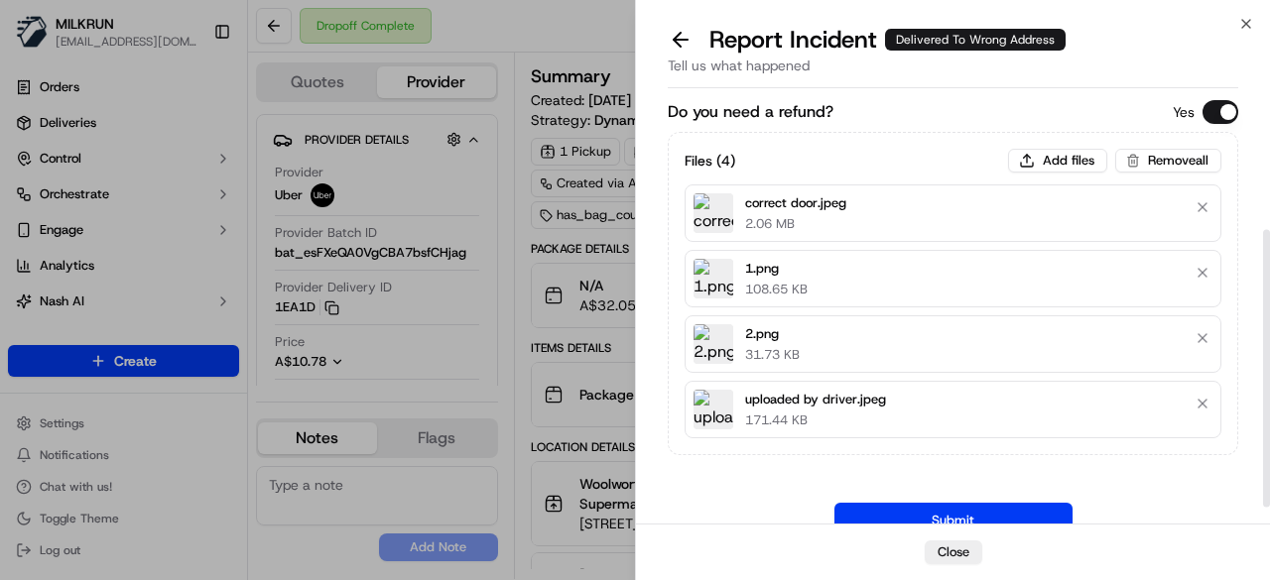
scroll to position [232, 0]
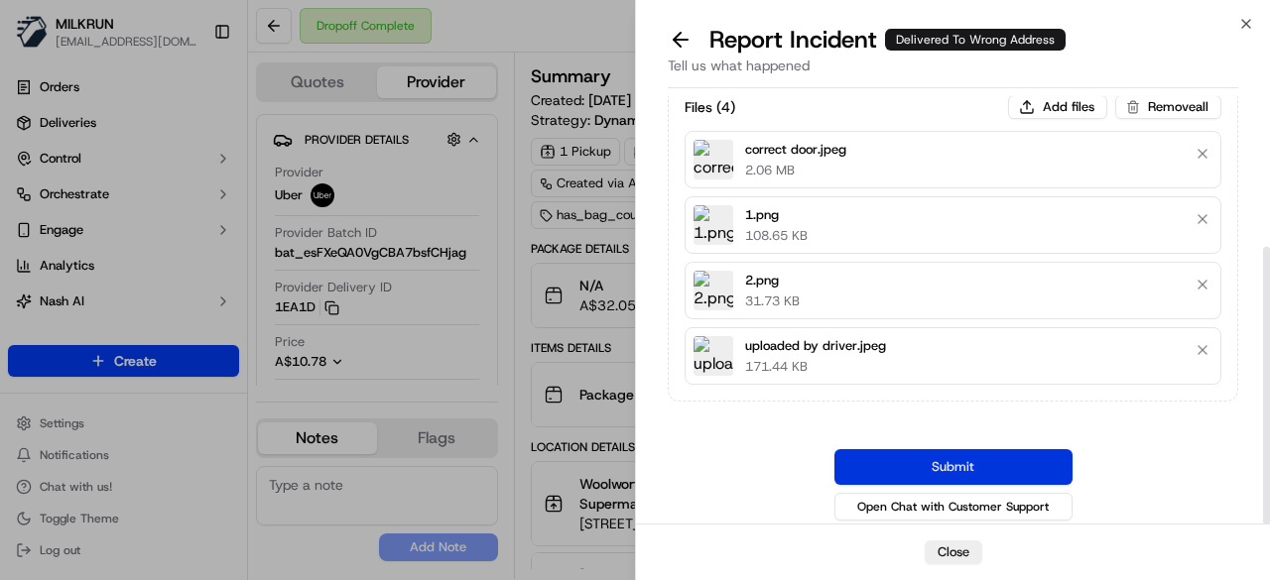
click at [972, 449] on button "Submit" at bounding box center [953, 467] width 238 height 36
